Goal: Find specific page/section: Find specific page/section

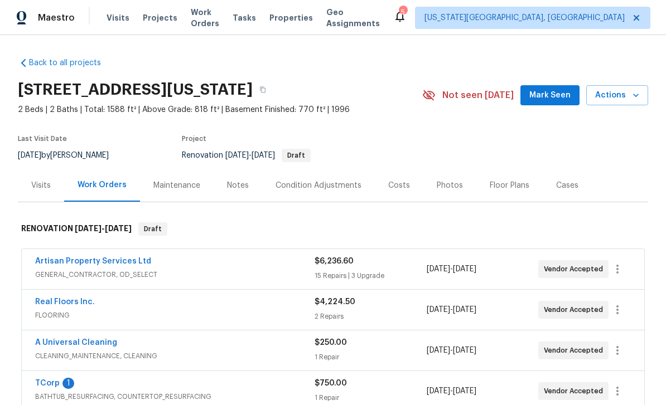
click at [251, 14] on span "Tasks" at bounding box center [243, 18] width 23 height 8
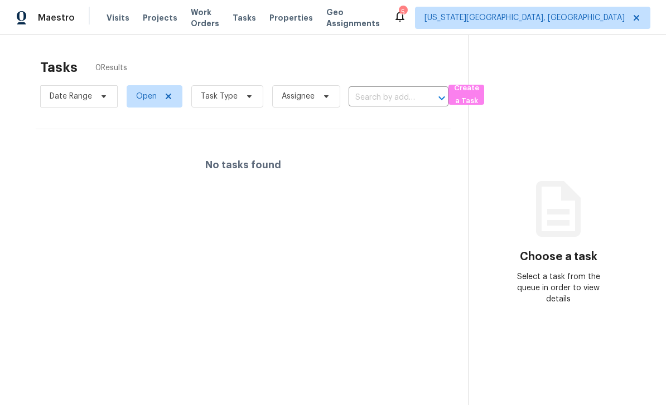
click at [199, 16] on span "Work Orders" at bounding box center [205, 18] width 28 height 22
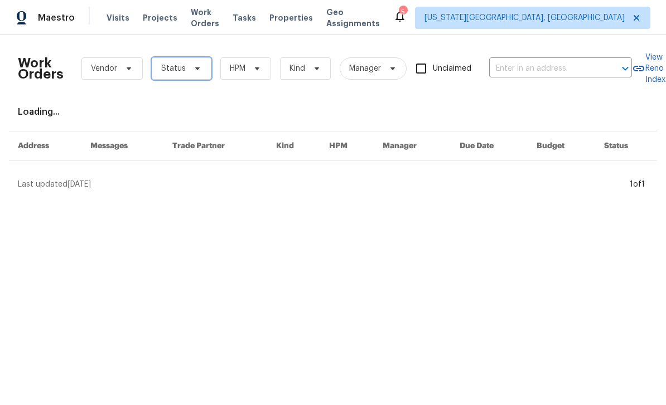
click at [161, 64] on span "Status" at bounding box center [173, 68] width 25 height 11
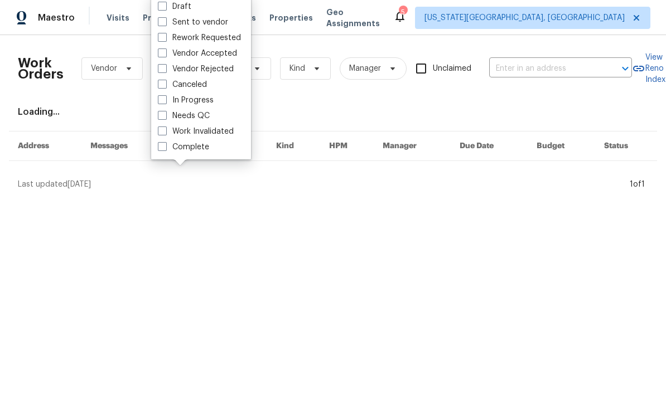
click at [166, 113] on span at bounding box center [162, 115] width 9 height 9
click at [165, 113] on input "Needs QC" at bounding box center [161, 113] width 7 height 7
checkbox input "true"
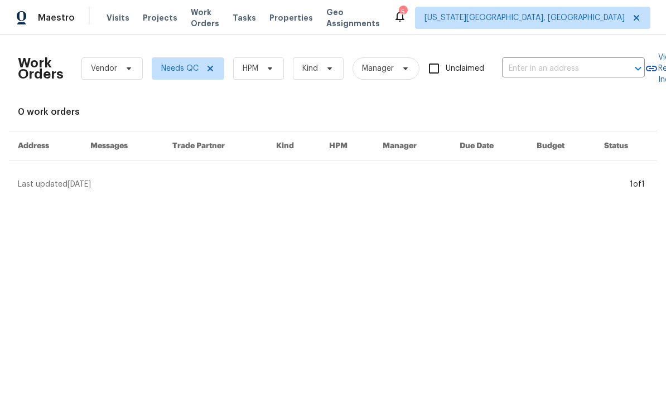
click at [143, 126] on div "Work Orders Vendor Needs QC HPM Kind Manager Unclaimed ​ View Reno Index 0 work…" at bounding box center [333, 117] width 630 height 146
click at [196, 13] on span "Work Orders" at bounding box center [205, 18] width 28 height 22
click at [288, 19] on span "Properties" at bounding box center [290, 17] width 43 height 11
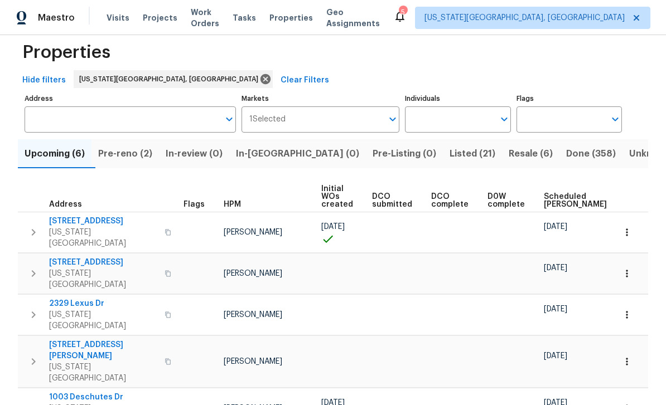
scroll to position [29, 0]
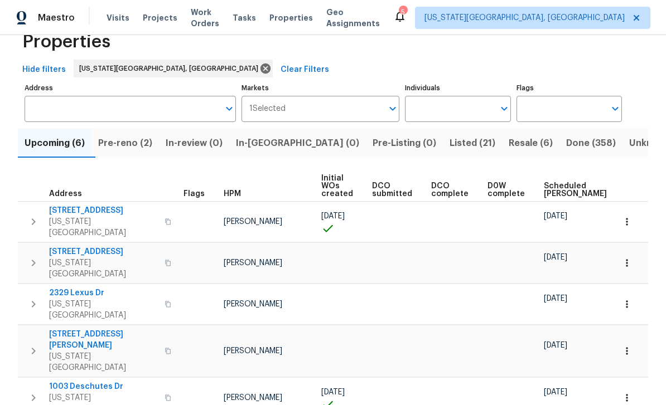
click at [120, 145] on span "Pre-reno (2)" at bounding box center [125, 143] width 54 height 16
